Goal: Task Accomplishment & Management: Manage account settings

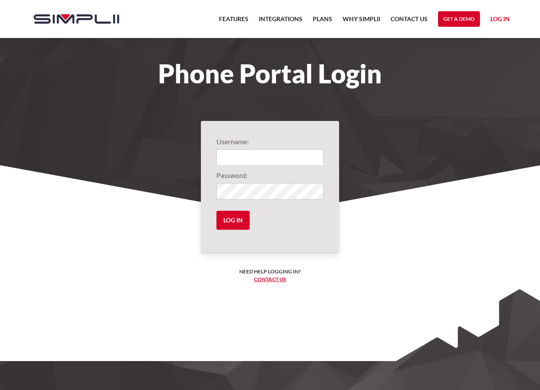
click at [229, 154] on input "Login" at bounding box center [269, 157] width 107 height 16
type input "1002@SWILLC"
click at [231, 220] on input "Log in" at bounding box center [232, 220] width 33 height 19
click at [229, 226] on input "Log in" at bounding box center [232, 220] width 33 height 19
click at [240, 222] on input "Log in" at bounding box center [232, 220] width 33 height 19
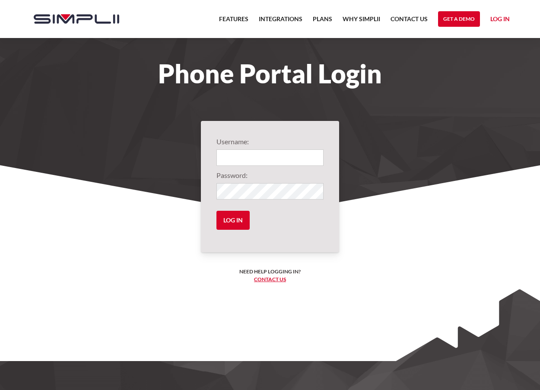
type input "1002@SWILLC"
click at [233, 222] on input "Log in" at bounding box center [232, 220] width 33 height 19
click at [235, 221] on input "Log in" at bounding box center [232, 220] width 33 height 19
click at [240, 222] on input "Log in" at bounding box center [232, 220] width 33 height 19
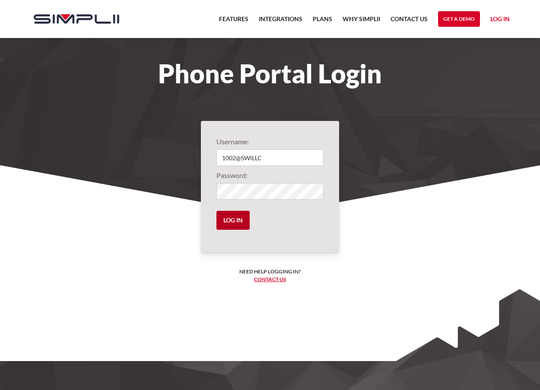
click at [240, 222] on input "Log in" at bounding box center [232, 220] width 33 height 19
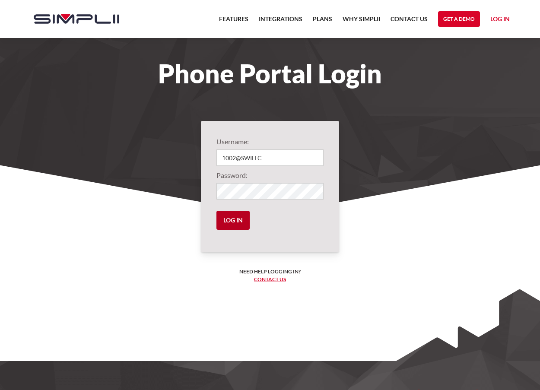
click at [240, 222] on input "Log in" at bounding box center [232, 220] width 33 height 19
